Goal: Task Accomplishment & Management: Manage account settings

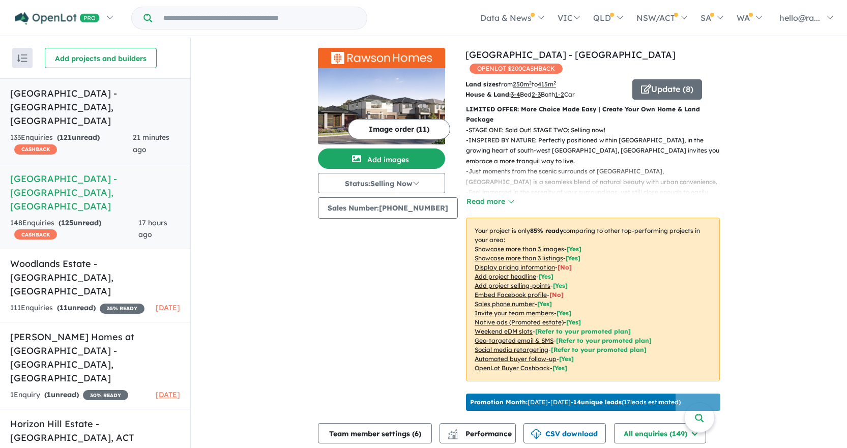
scroll to position [2, 0]
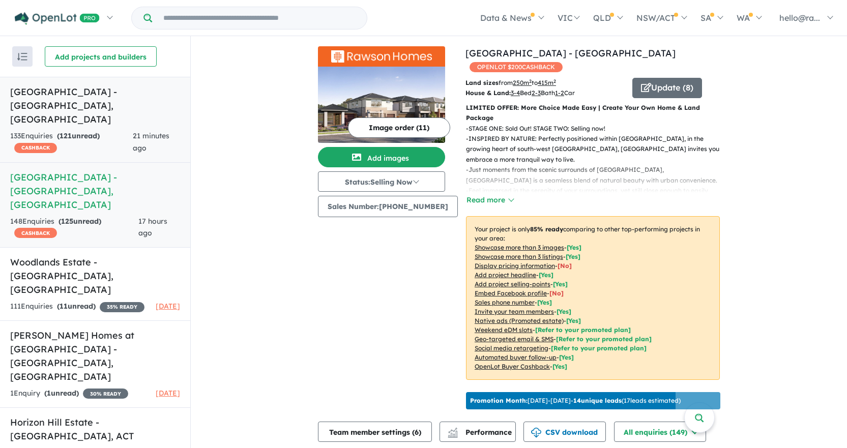
click at [84, 83] on link "[GEOGRAPHIC_DATA] - [GEOGRAPHIC_DATA] , [GEOGRAPHIC_DATA] 133 Enquir ies ( 121 …" at bounding box center [95, 120] width 190 height 86
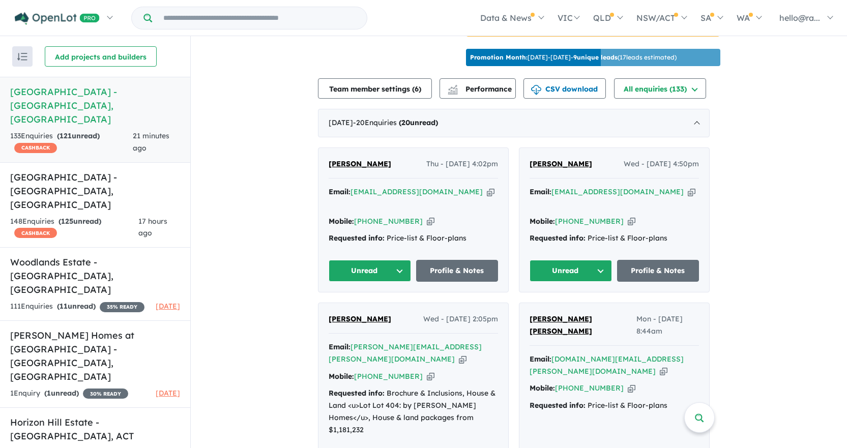
scroll to position [340, 0]
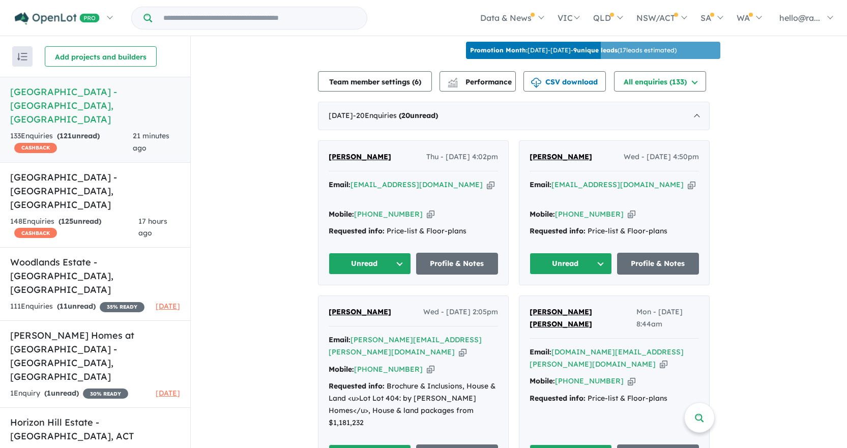
click at [487, 190] on icon "button" at bounding box center [491, 185] width 8 height 11
click at [427, 220] on icon "button" at bounding box center [431, 214] width 8 height 11
click at [95, 170] on h5 "[GEOGRAPHIC_DATA] - [GEOGRAPHIC_DATA] , [GEOGRAPHIC_DATA]" at bounding box center [95, 190] width 170 height 41
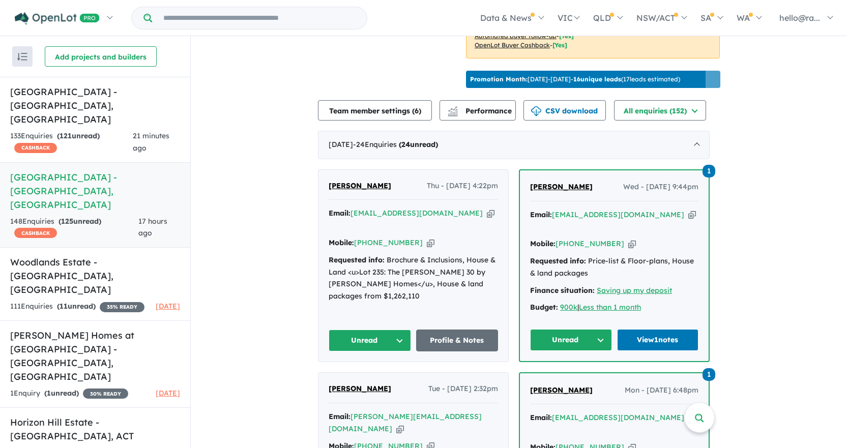
scroll to position [326, 0]
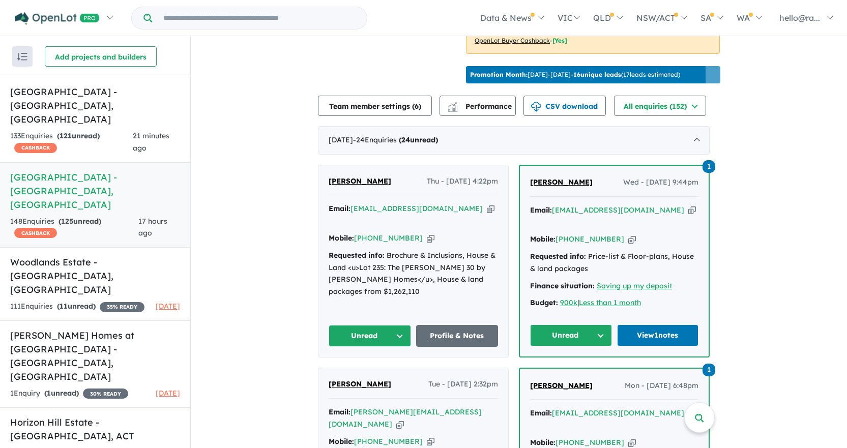
click at [487, 204] on icon "button" at bounding box center [491, 208] width 8 height 11
click at [81, 131] on strong "( 121 unread)" at bounding box center [78, 135] width 43 height 9
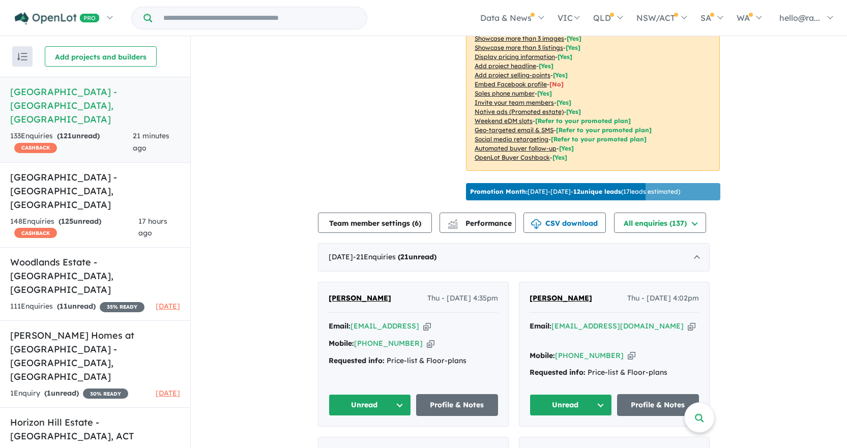
scroll to position [289, 0]
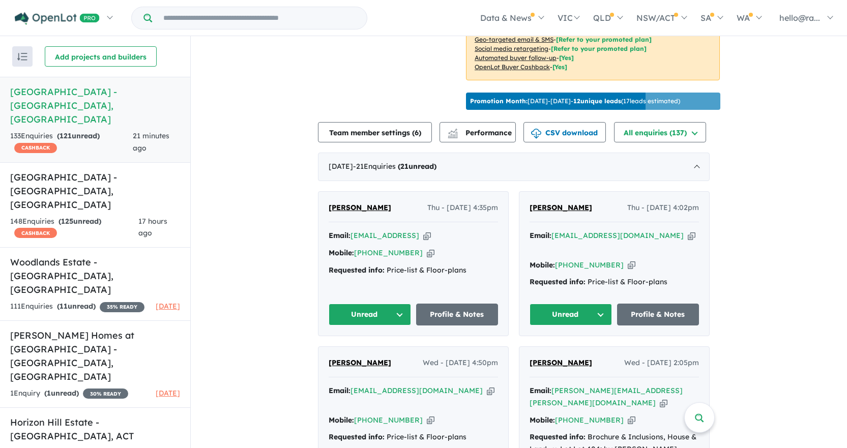
click at [431, 241] on icon "button" at bounding box center [427, 235] width 8 height 11
drag, startPoint x: 422, startPoint y: 274, endPoint x: 337, endPoint y: 226, distance: 97.7
click at [427, 258] on icon "button" at bounding box center [431, 253] width 8 height 11
